Goal: Information Seeking & Learning: Learn about a topic

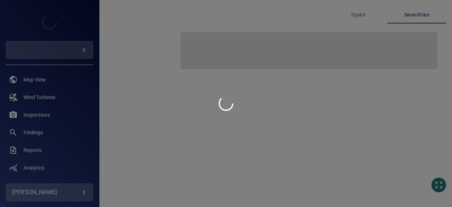
type input "**********"
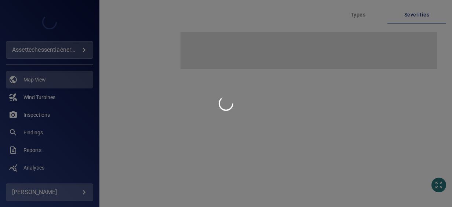
drag, startPoint x: 156, startPoint y: 0, endPoint x: 122, endPoint y: 95, distance: 101.3
click at [122, 95] on div at bounding box center [226, 103] width 452 height 207
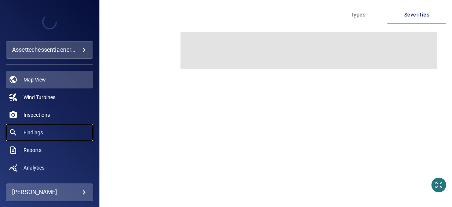
click at [41, 132] on span "Findings" at bounding box center [32, 132] width 19 height 7
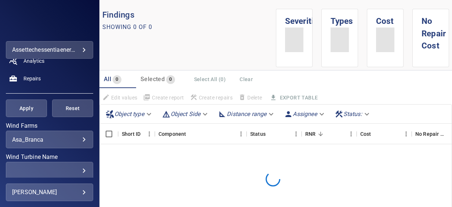
scroll to position [110, 0]
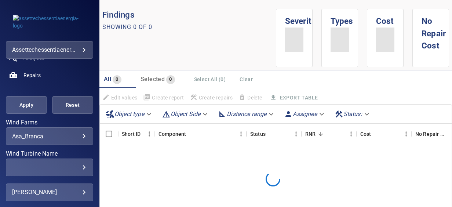
click at [61, 135] on body "**********" at bounding box center [226, 103] width 452 height 207
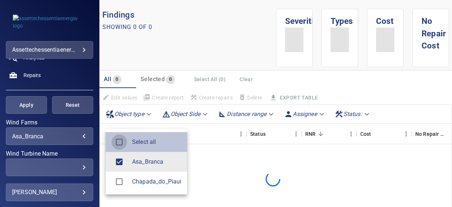
type input "**********"
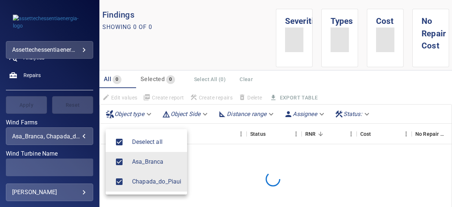
click at [47, 116] on div at bounding box center [226, 103] width 452 height 207
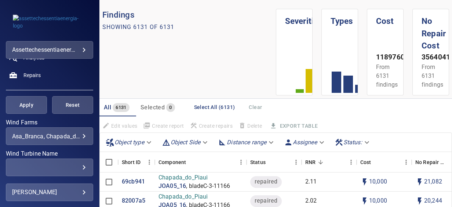
scroll to position [83, 0]
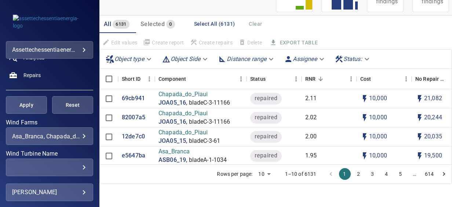
drag, startPoint x: 351, startPoint y: 174, endPoint x: 339, endPoint y: 174, distance: 12.1
click at [353, 174] on button "2" at bounding box center [359, 174] width 12 height 12
click at [339, 174] on button "1" at bounding box center [345, 174] width 12 height 12
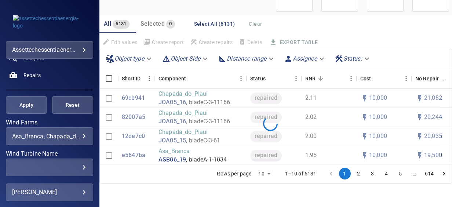
scroll to position [55, 0]
click at [339, 174] on button "1" at bounding box center [345, 174] width 12 height 12
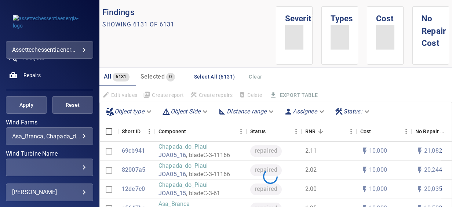
scroll to position [0, 0]
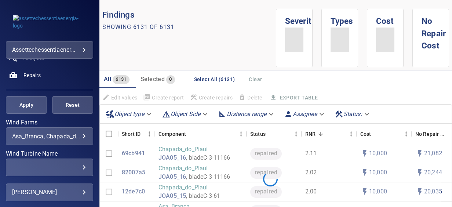
click at [272, 77] on div "All 6131 Selected 0 Select All (6131) Clear Edit values Create report Create re…" at bounding box center [275, 87] width 353 height 34
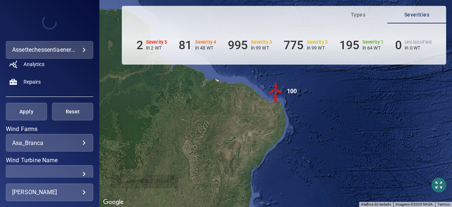
scroll to position [110, 0]
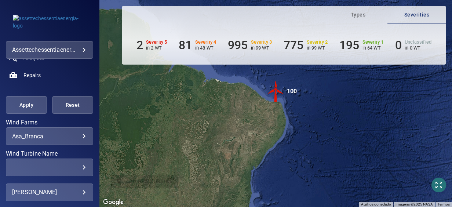
click at [69, 135] on body "**********" at bounding box center [226, 103] width 452 height 207
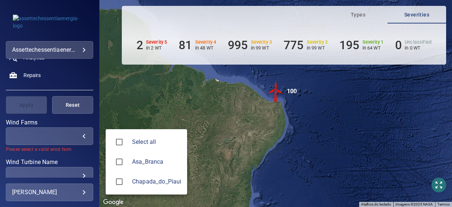
type input "**********"
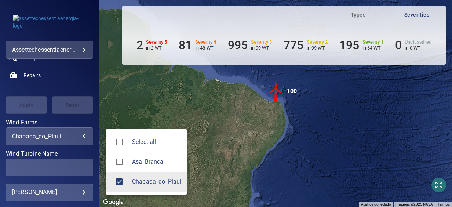
click at [82, 87] on div at bounding box center [226, 103] width 452 height 207
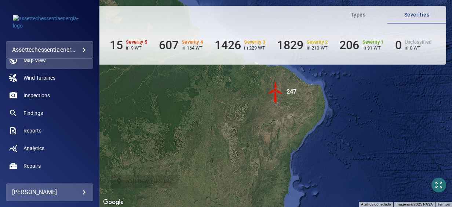
scroll to position [0, 0]
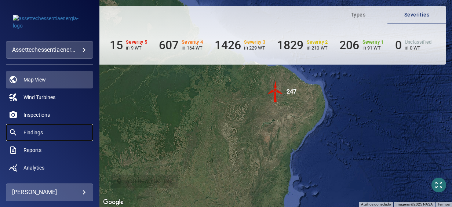
click at [40, 130] on span "Findings" at bounding box center [32, 132] width 19 height 7
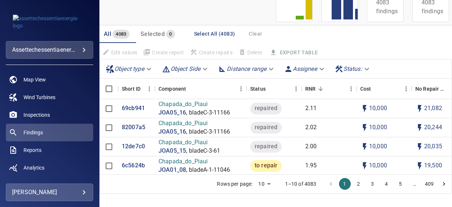
scroll to position [37, 0]
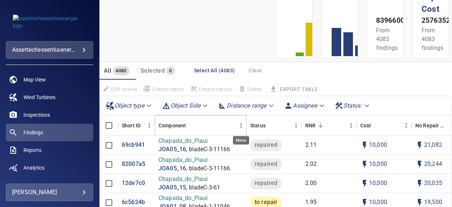
click at [240, 124] on icon "Menu" at bounding box center [241, 125] width 7 height 7
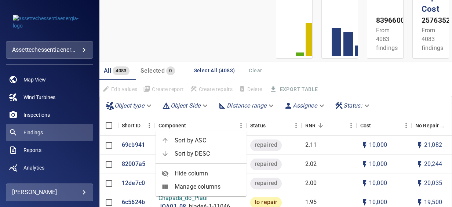
click at [207, 141] on span "Sort by ASC" at bounding box center [208, 140] width 66 height 9
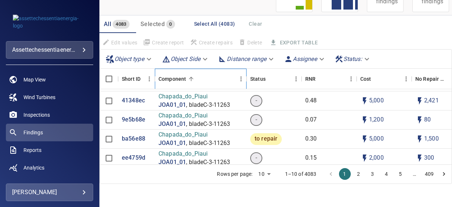
scroll to position [12996, 0]
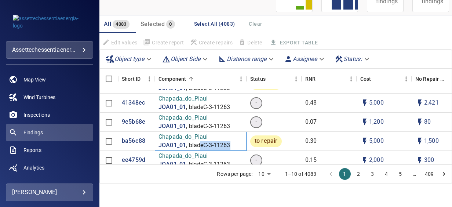
drag, startPoint x: 199, startPoint y: 146, endPoint x: 231, endPoint y: 146, distance: 31.2
click at [230, 146] on p ", bladeC-3-11263" at bounding box center [208, 145] width 44 height 8
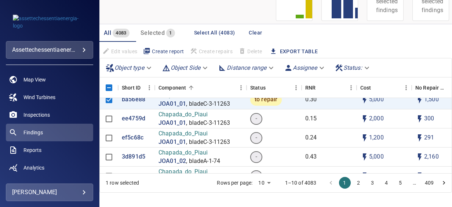
scroll to position [13047, 0]
click at [129, 137] on p "ef5c68c" at bounding box center [133, 137] width 22 height 8
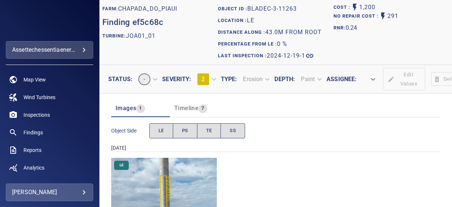
scroll to position [78, 0]
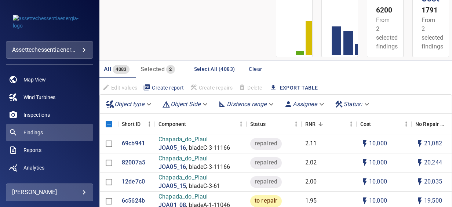
scroll to position [73, 0]
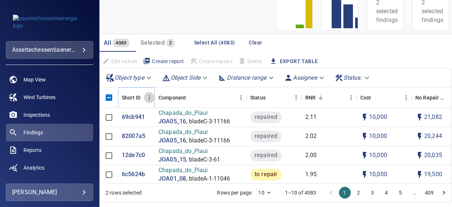
click at [149, 94] on icon "Menu" at bounding box center [149, 97] width 7 height 7
click at [397, 59] on div "All 4083 Selected 2 Select All (4083) Clear Edit values Create report Create re…" at bounding box center [275, 51] width 353 height 34
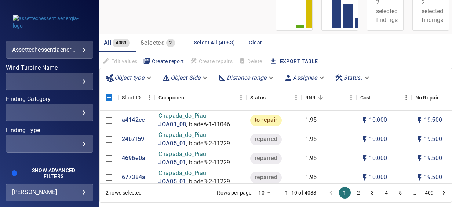
scroll to position [201, 0]
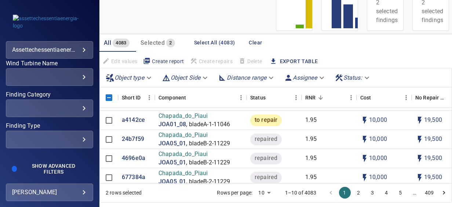
click at [79, 140] on div "​" at bounding box center [49, 139] width 75 height 7
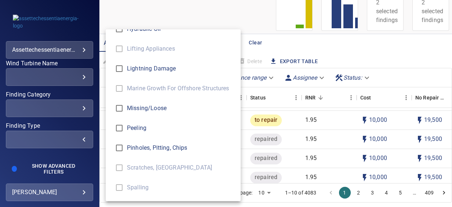
scroll to position [409, 0]
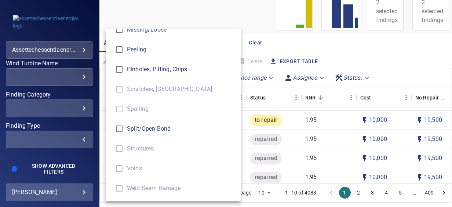
click at [82, 139] on div "Finding Type" at bounding box center [226, 103] width 452 height 207
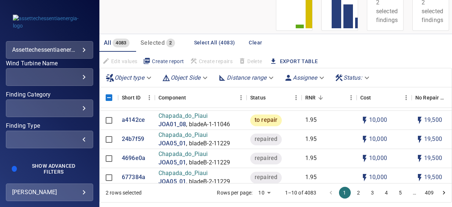
click at [80, 114] on div "​ ​" at bounding box center [49, 108] width 87 height 18
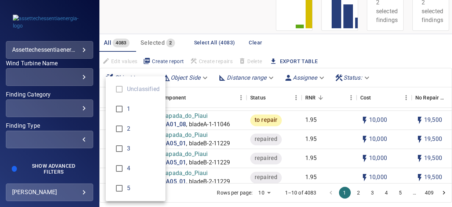
click at [82, 107] on div "Finding Category" at bounding box center [226, 103] width 452 height 207
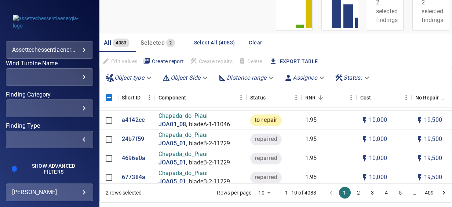
click at [77, 106] on div "​" at bounding box center [49, 108] width 75 height 7
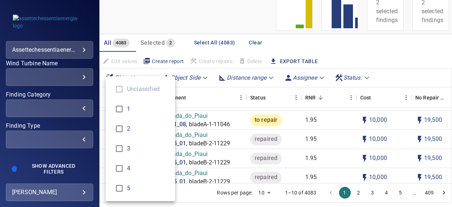
click at [66, 134] on div "Finding Category" at bounding box center [226, 103] width 452 height 207
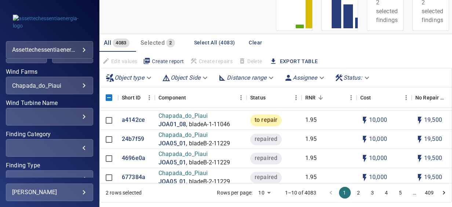
scroll to position [128, 0]
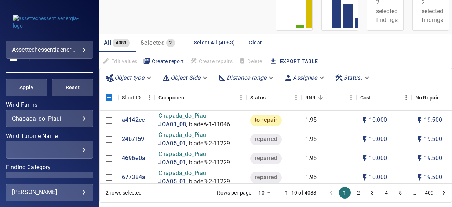
click at [49, 151] on div "​" at bounding box center [49, 149] width 75 height 7
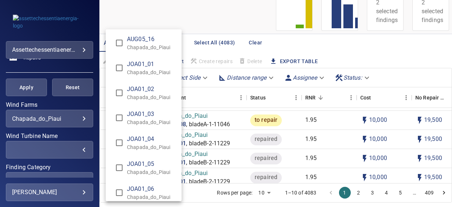
scroll to position [1175, 0]
click at [137, 87] on span "JOA01_01" at bounding box center [151, 90] width 49 height 9
type input "**********"
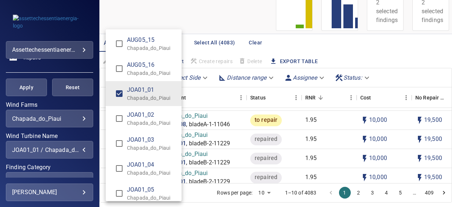
click at [88, 163] on div "Wind Turbine Name" at bounding box center [226, 103] width 452 height 207
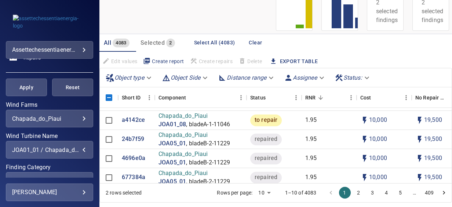
click at [44, 95] on button "Apply" at bounding box center [26, 88] width 41 height 18
click at [38, 91] on div "Apply Reset" at bounding box center [49, 88] width 87 height 18
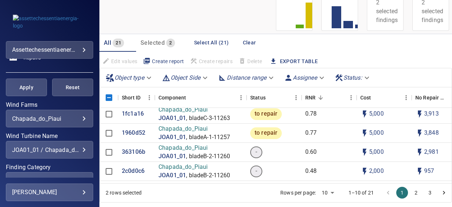
scroll to position [0, 0]
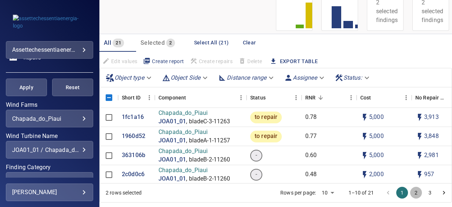
click at [414, 192] on button "2" at bounding box center [416, 193] width 12 height 12
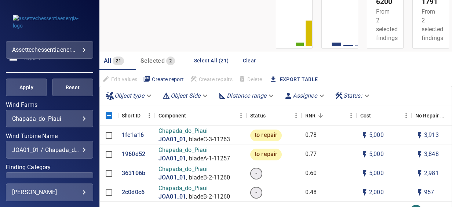
scroll to position [73, 0]
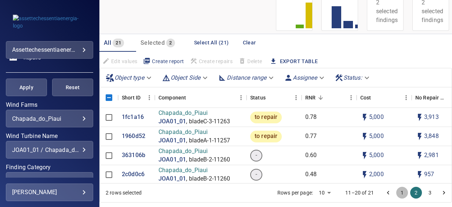
click at [397, 192] on button "1" at bounding box center [403, 193] width 12 height 12
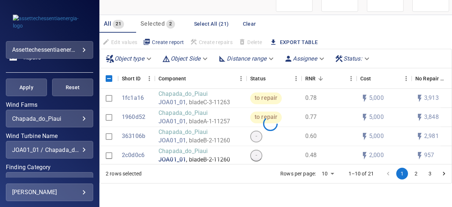
scroll to position [55, 0]
click at [325, 165] on div "0.48" at bounding box center [329, 155] width 55 height 19
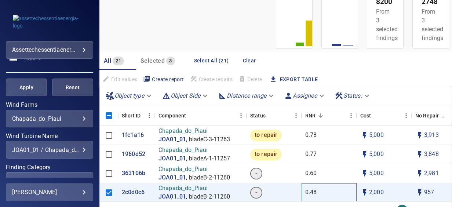
scroll to position [73, 0]
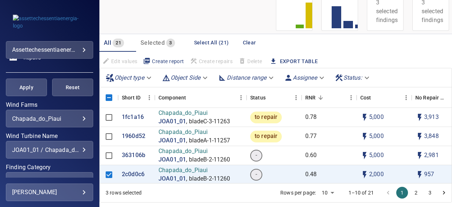
click at [326, 192] on body "**********" at bounding box center [226, 103] width 452 height 207
click at [324, 192] on li "100" at bounding box center [323, 191] width 22 height 13
type input "***"
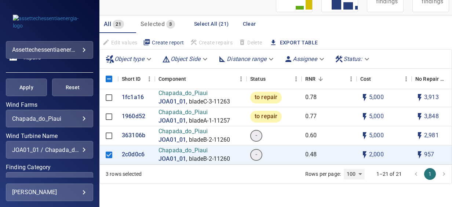
scroll to position [0, 0]
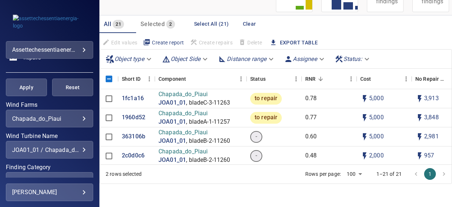
click at [353, 176] on body "**********" at bounding box center [226, 103] width 452 height 207
click at [350, 189] on li "100" at bounding box center [349, 191] width 22 height 13
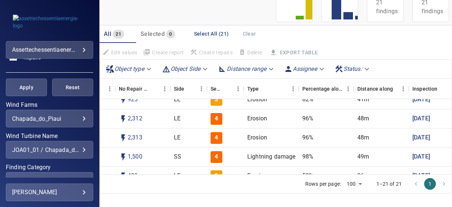
scroll to position [104, 297]
drag, startPoint x: 369, startPoint y: 120, endPoint x: 355, endPoint y: 119, distance: 13.6
click at [355, 119] on div "48m" at bounding box center [381, 118] width 55 height 19
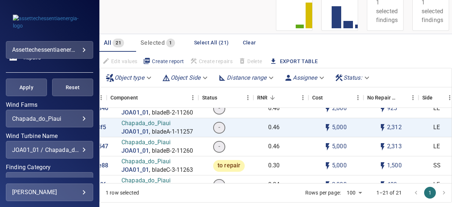
scroll to position [104, 0]
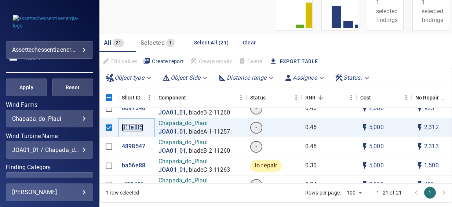
click at [136, 126] on p "31fe8f5" at bounding box center [132, 127] width 21 height 8
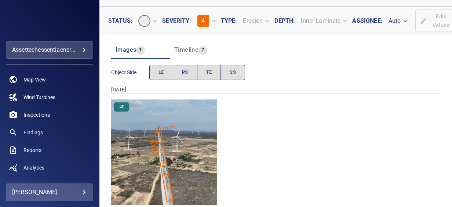
scroll to position [78, 0]
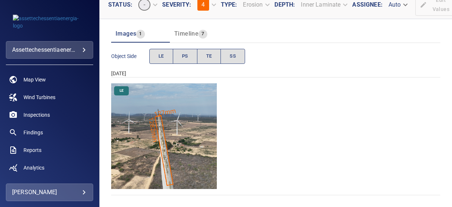
click at [166, 142] on img "Chapada_do_Piaui/JOA01_01/2024-12-19-1/2024-12-19-1/image16wp16.jpg" at bounding box center [164, 136] width 106 height 106
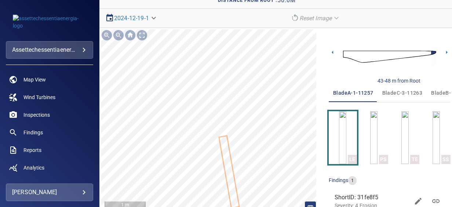
scroll to position [61, 0]
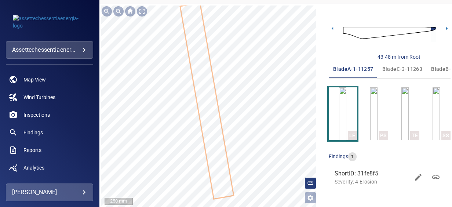
click at [213, 122] on icon at bounding box center [207, 101] width 52 height 195
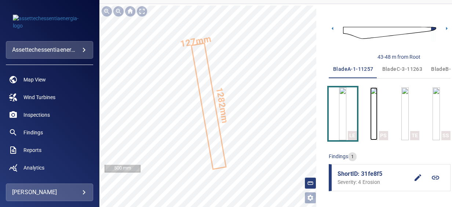
click at [378, 123] on img "button" at bounding box center [373, 113] width 7 height 53
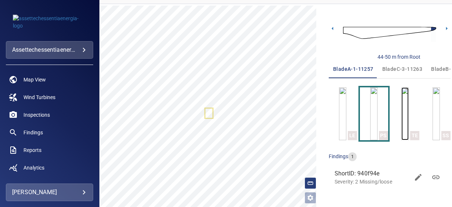
click at [402, 123] on img "button" at bounding box center [405, 113] width 7 height 53
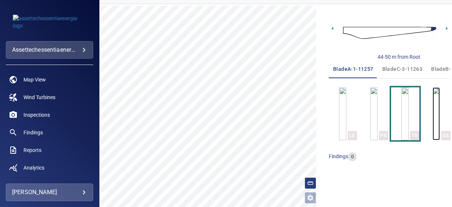
click at [433, 122] on img "button" at bounding box center [436, 113] width 7 height 53
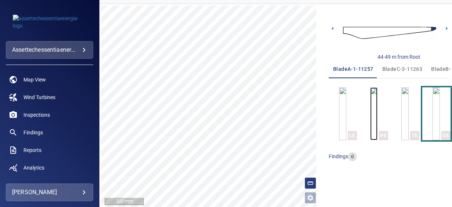
click at [370, 126] on img "button" at bounding box center [373, 113] width 7 height 53
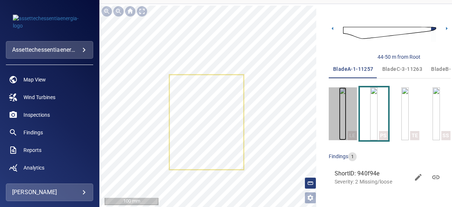
click at [340, 128] on img "button" at bounding box center [342, 113] width 7 height 53
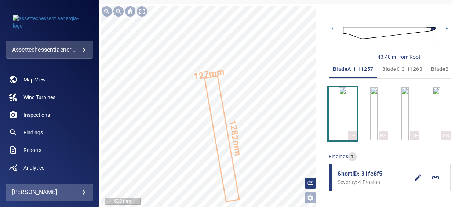
click at [235, 134] on text "1282mm" at bounding box center [235, 137] width 16 height 37
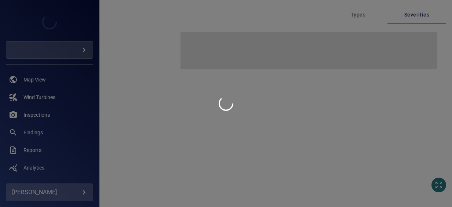
type input "**********"
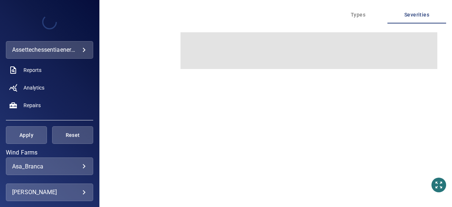
scroll to position [110, 0]
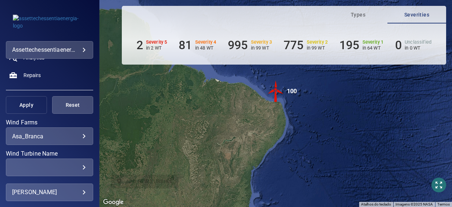
click at [17, 109] on button "Apply" at bounding box center [26, 105] width 41 height 18
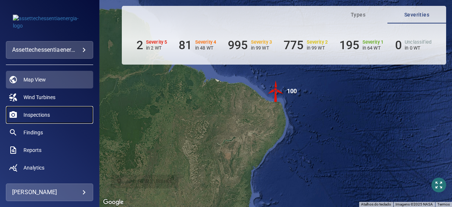
click at [41, 114] on span "Inspections" at bounding box center [36, 114] width 26 height 7
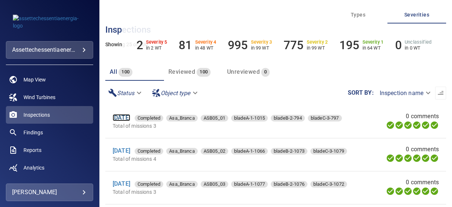
click at [126, 118] on link "3 Dec 2024" at bounding box center [122, 117] width 18 height 7
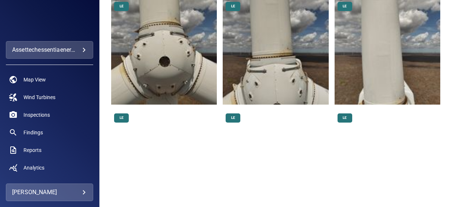
scroll to position [110, 0]
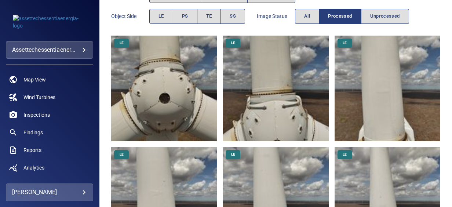
click at [177, 99] on img at bounding box center [164, 89] width 106 height 106
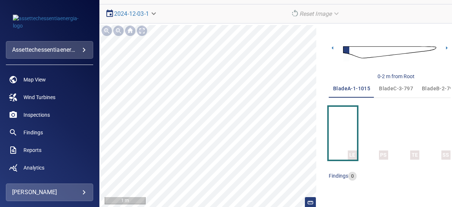
scroll to position [62, 0]
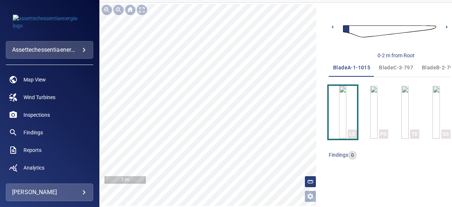
click at [401, 175] on div "0-2 m from Root bladeA-1-1015 bladeC-3-797 bladeB-2-794 LE PS TE SS findings 0" at bounding box center [390, 105] width 122 height 202
